Goal: Transaction & Acquisition: Subscribe to service/newsletter

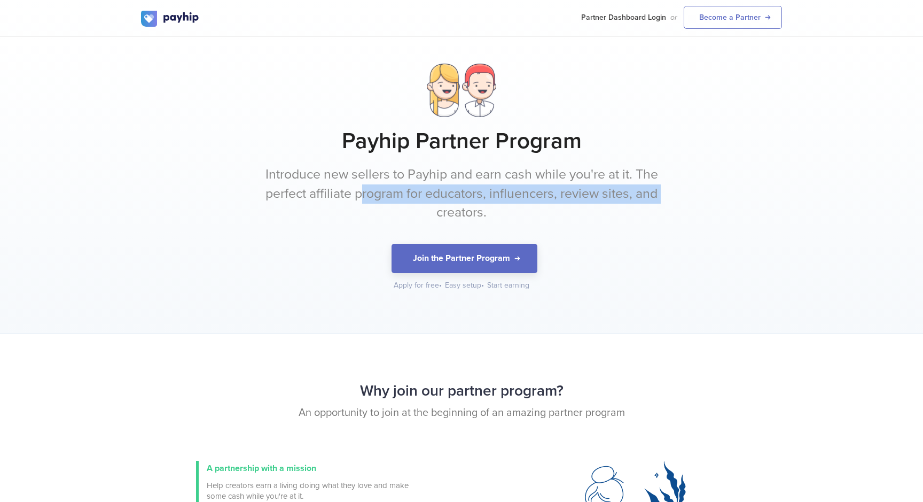
drag, startPoint x: 361, startPoint y: 198, endPoint x: 432, endPoint y: 205, distance: 71.4
click at [433, 205] on p "Introduce new sellers to Payhip and earn cash while you're at it. The perfect a…" at bounding box center [461, 193] width 401 height 57
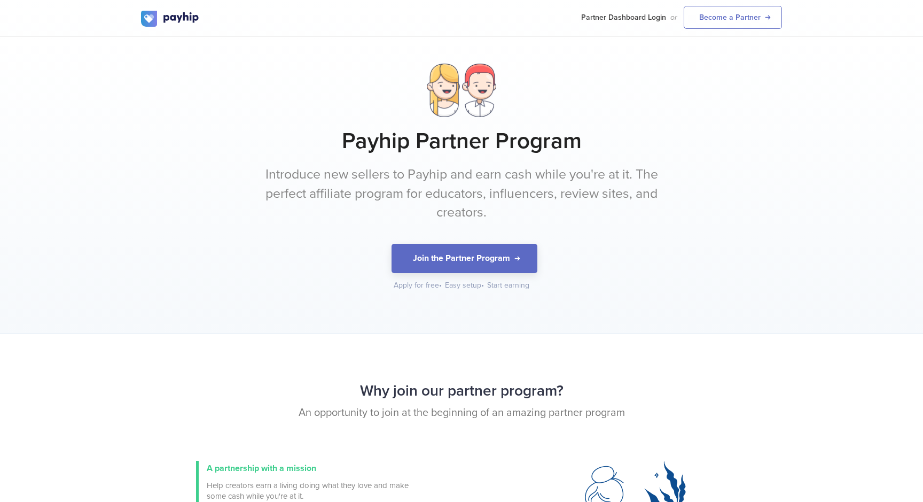
click at [435, 215] on p "Introduce new sellers to Payhip and earn cash while you're at it. The perfect a…" at bounding box center [461, 193] width 401 height 57
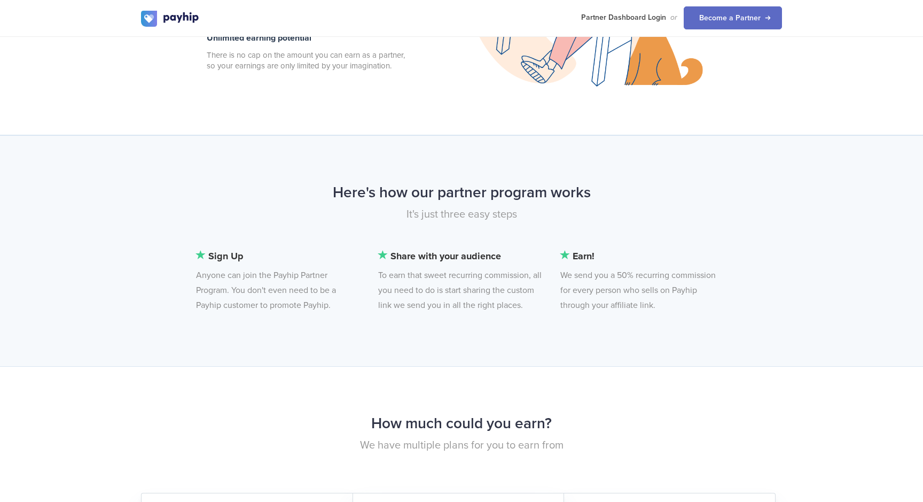
scroll to position [651, 0]
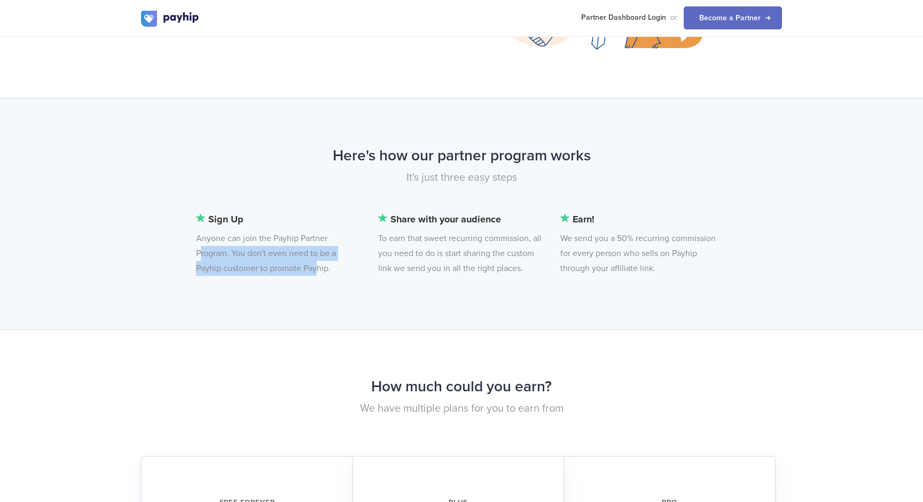
drag, startPoint x: 195, startPoint y: 245, endPoint x: 307, endPoint y: 262, distance: 112.9
click at [308, 262] on li "Sign Up Anyone can join the Payhip Partner Program. You don't even need to be a…" at bounding box center [278, 244] width 165 height 64
click at [307, 262] on li "Sign Up Anyone can join the Payhip Partner Program. You don't even need to be a…" at bounding box center [278, 244] width 165 height 64
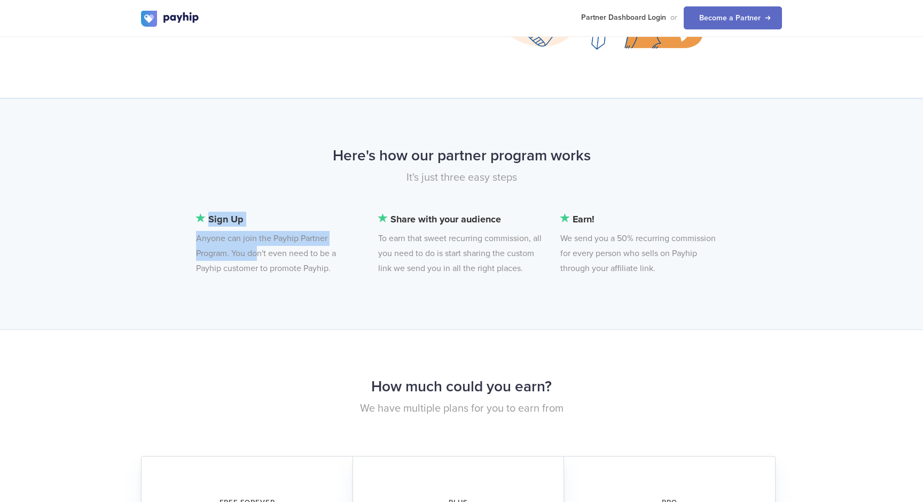
drag, startPoint x: 251, startPoint y: 255, endPoint x: 296, endPoint y: 275, distance: 49.7
click at [297, 275] on div "Sign Up Anyone can join the Payhip Partner Program. You don't even need to be a…" at bounding box center [489, 249] width 603 height 75
click at [323, 270] on li "Sign Up Anyone can join the Payhip Partner Program. You don't even need to be a…" at bounding box center [278, 244] width 165 height 64
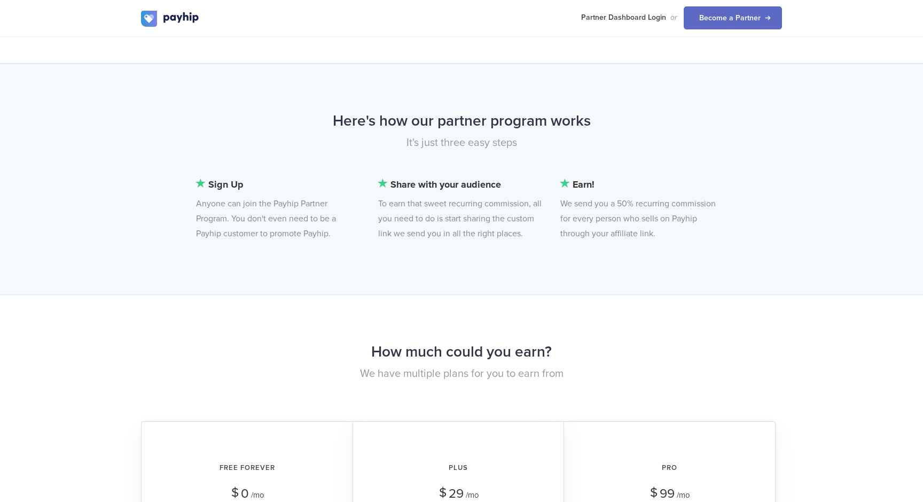
scroll to position [687, 0]
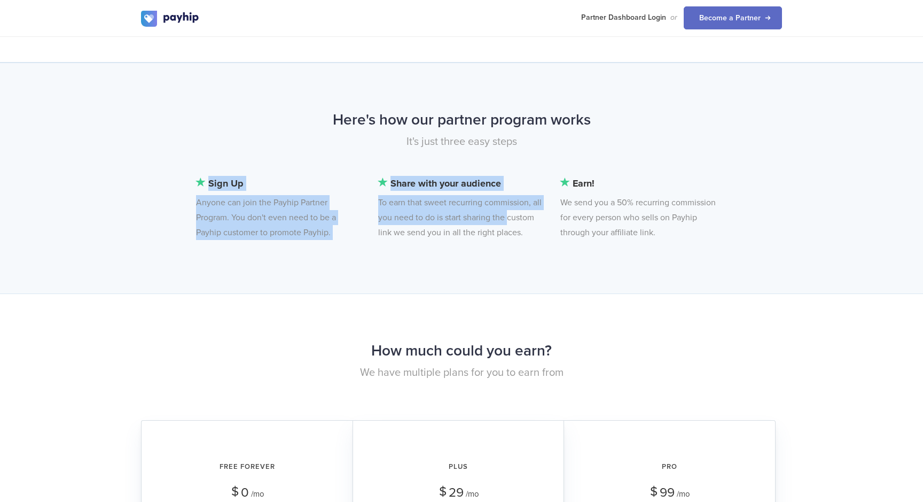
drag, startPoint x: 375, startPoint y: 217, endPoint x: 505, endPoint y: 219, distance: 130.3
click at [506, 219] on div "Sign Up Anyone can join the Payhip Partner Program. You don't even need to be a…" at bounding box center [489, 213] width 603 height 75
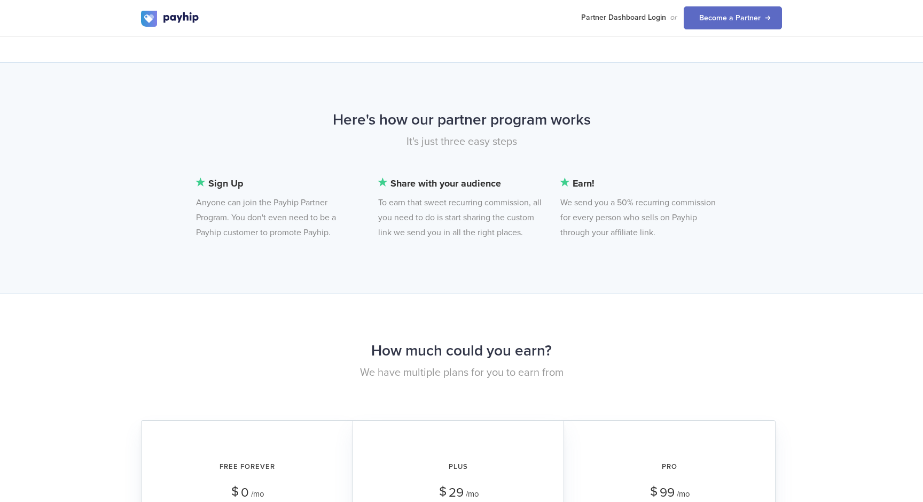
click at [515, 219] on li "Share with your audience To earn that sweet recurring commission, all you need …" at bounding box center [460, 208] width 165 height 64
drag, startPoint x: 428, startPoint y: 215, endPoint x: 533, endPoint y: 229, distance: 105.6
click at [533, 229] on li "Share with your audience To earn that sweet recurring commission, all you need …" at bounding box center [460, 208] width 165 height 64
click at [518, 237] on li "Share with your audience To earn that sweet recurring commission, all you need …" at bounding box center [460, 208] width 165 height 64
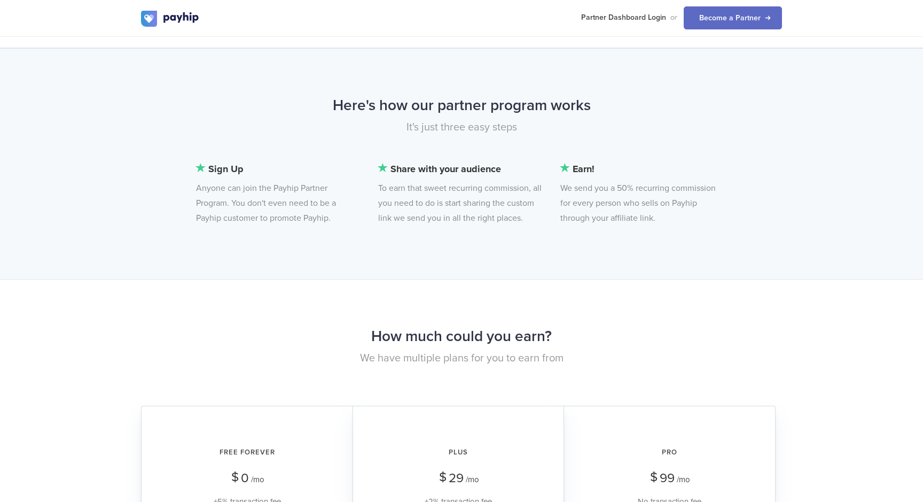
scroll to position [702, 0]
drag, startPoint x: 569, startPoint y: 183, endPoint x: 703, endPoint y: 198, distance: 135.0
click at [703, 198] on li "Earn! We send you a 50% recurring commission for every person who sells on Payh…" at bounding box center [642, 192] width 165 height 64
click at [627, 210] on li "Earn! We send you a 50% recurring commission for every person who sells on Payh…" at bounding box center [642, 192] width 165 height 64
drag, startPoint x: 663, startPoint y: 217, endPoint x: 560, endPoint y: 217, distance: 103.6
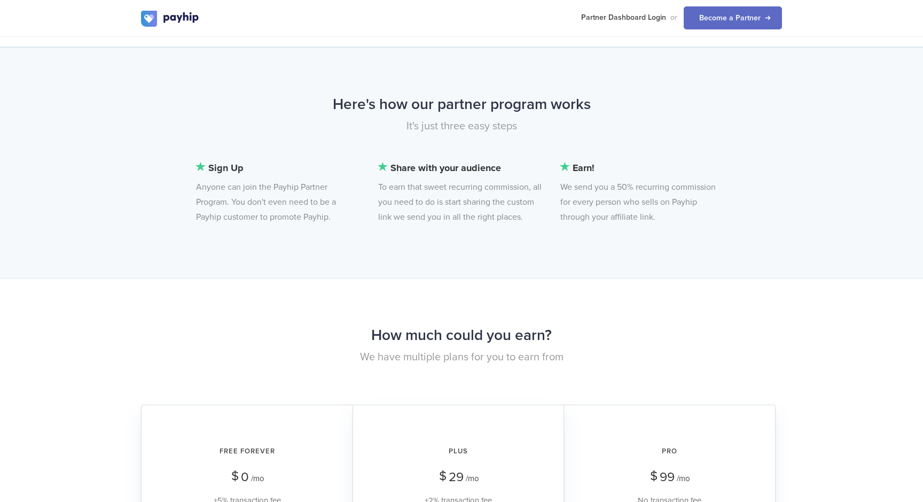
click at [560, 217] on li "Earn! We send you a 50% recurring commission for every person who sells on Payh…" at bounding box center [642, 192] width 165 height 64
click at [558, 243] on div "Here's how our partner program works It's just three easy steps Sign Up Anyone …" at bounding box center [461, 162] width 923 height 231
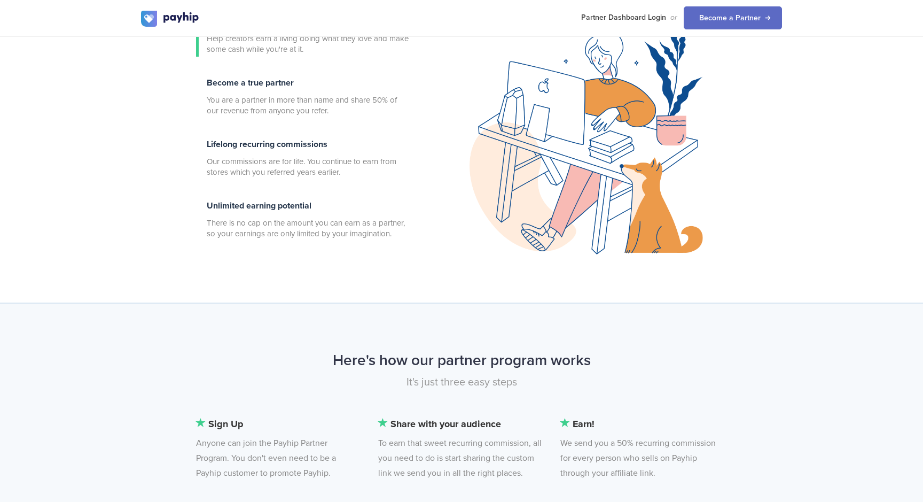
scroll to position [0, 0]
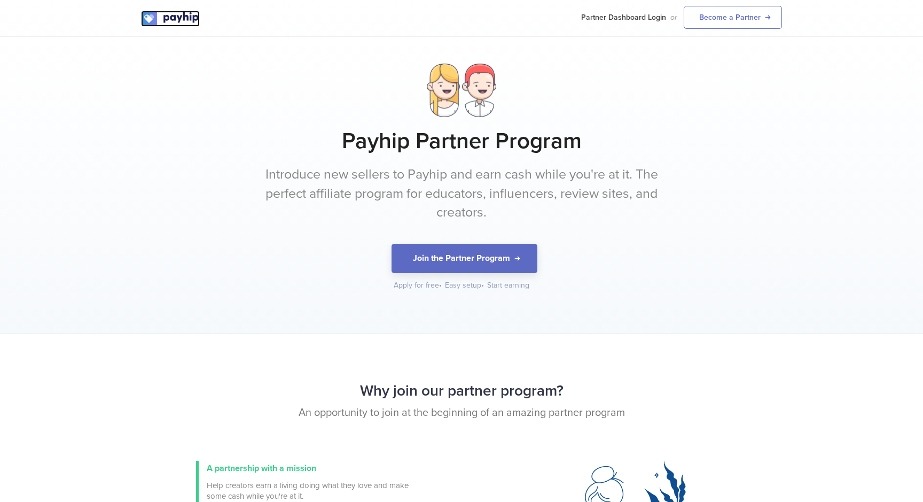
click at [170, 22] on img at bounding box center [170, 19] width 59 height 16
